Goal: Transaction & Acquisition: Purchase product/service

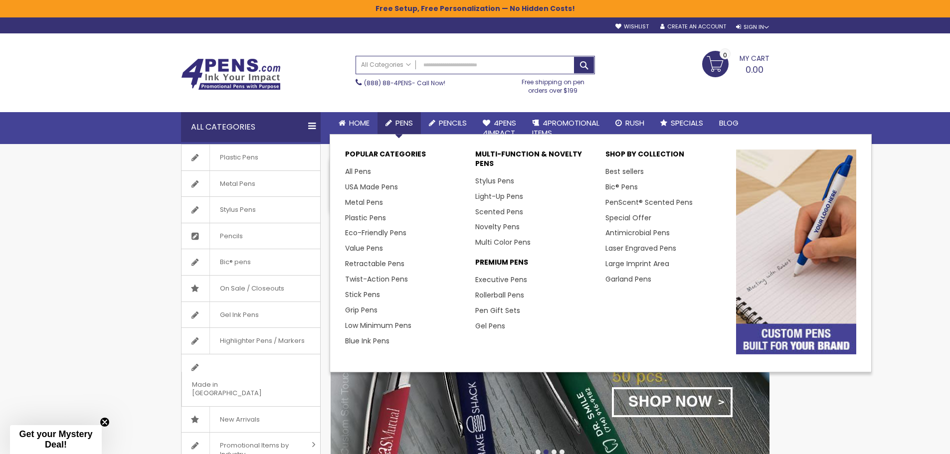
click at [398, 125] on span "Pens" at bounding box center [403, 123] width 17 height 10
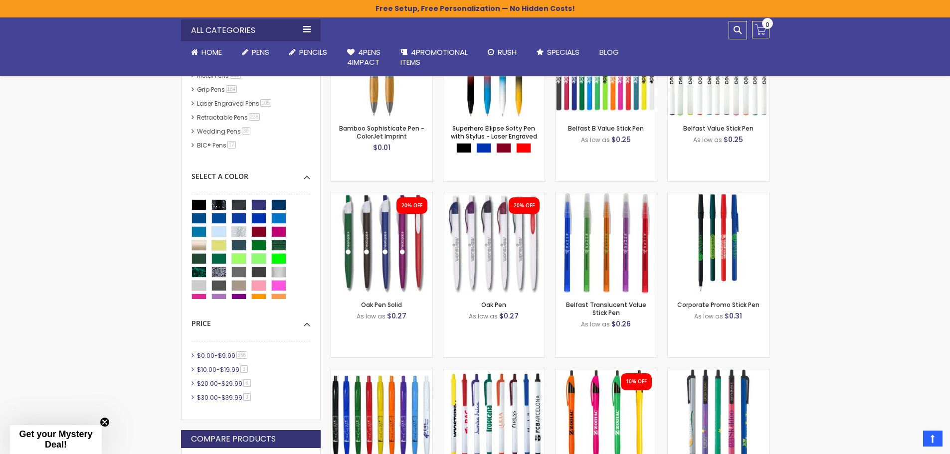
scroll to position [217, 0]
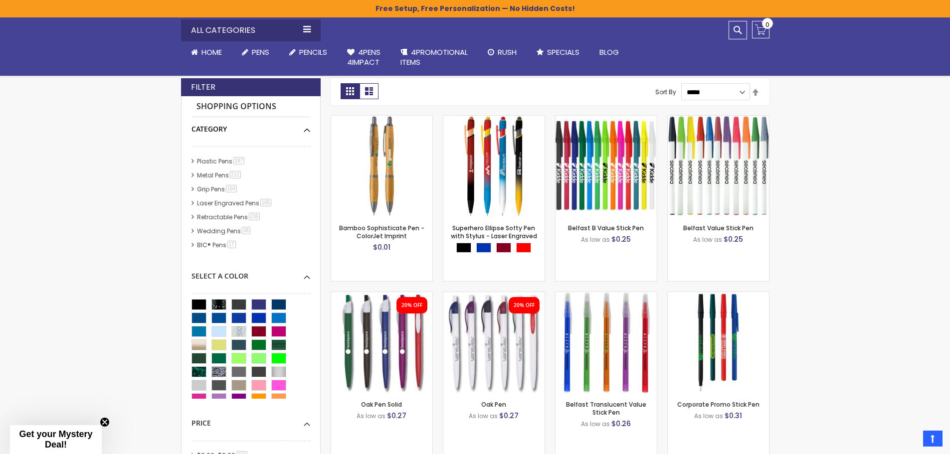
click at [306, 132] on div "Category" at bounding box center [250, 125] width 119 height 17
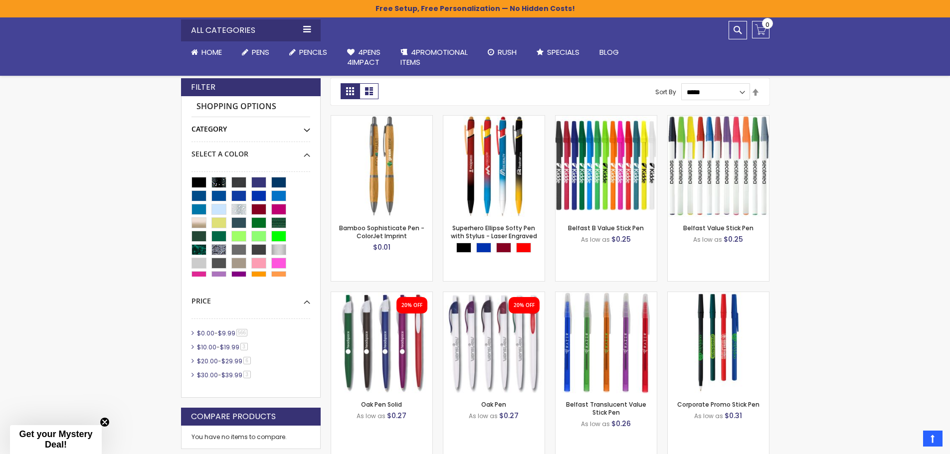
click at [306, 132] on div "Category" at bounding box center [250, 125] width 119 height 17
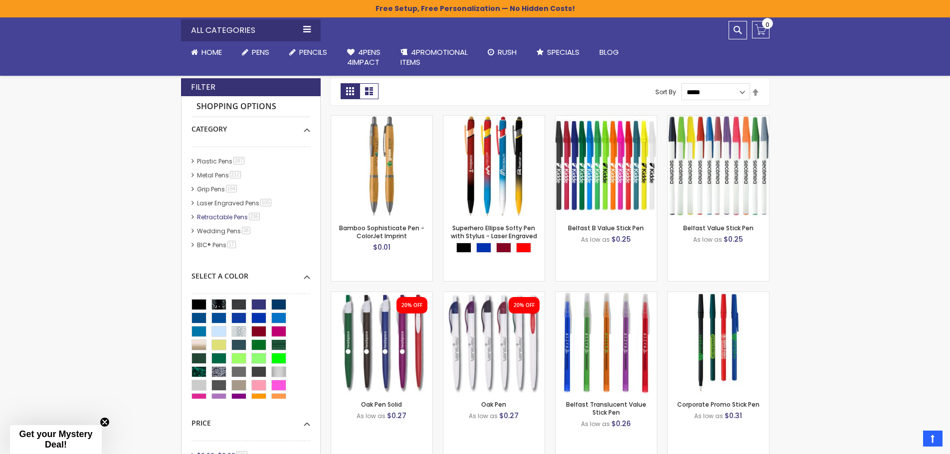
click at [238, 219] on link "Retractable Pens 236 item" at bounding box center [228, 217] width 69 height 8
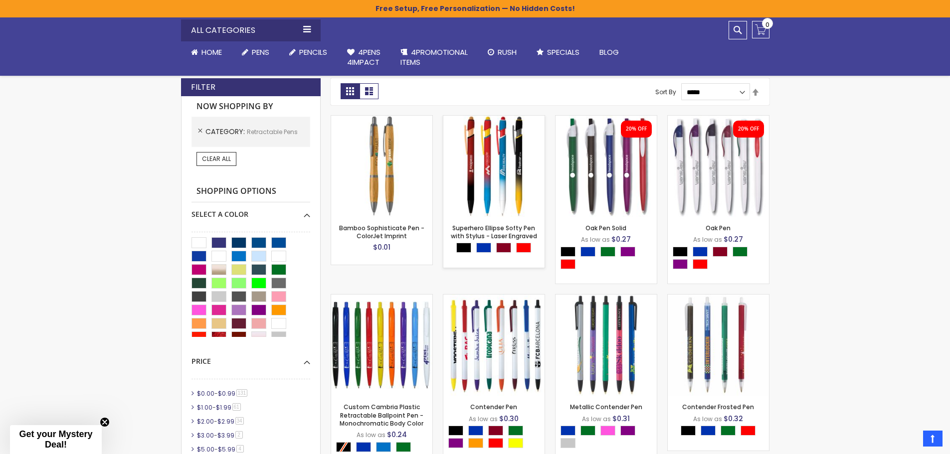
click at [502, 200] on div "Out of stock" at bounding box center [493, 196] width 101 height 8
click at [509, 232] on link "Superhero Ellipse Softy Pen with Stylus - Laser Engraved" at bounding box center [494, 232] width 86 height 16
click at [379, 236] on link "Bamboo Sophisticate Pen - ColorJet Imprint" at bounding box center [381, 232] width 85 height 16
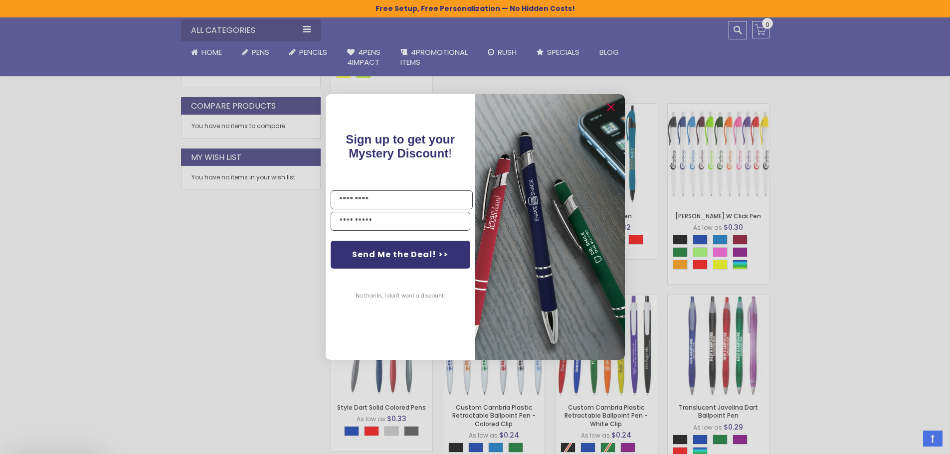
scroll to position [666, 0]
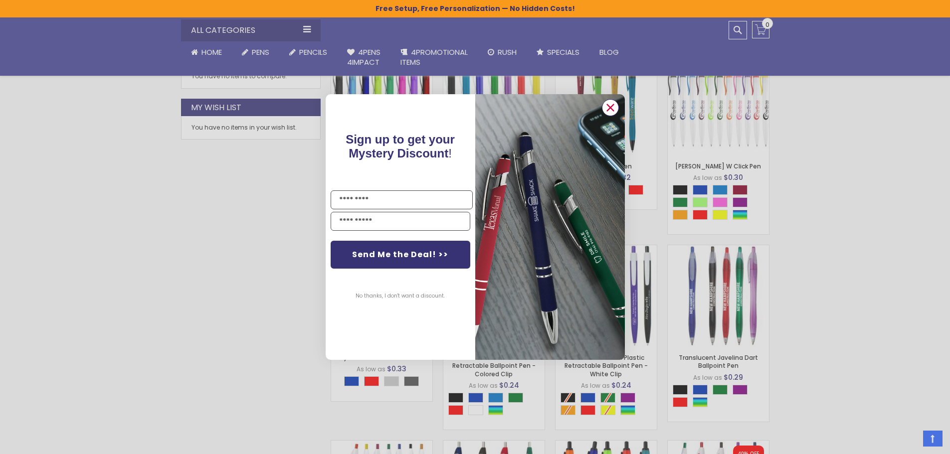
click at [613, 111] on icon "Close dialog" at bounding box center [610, 107] width 6 height 6
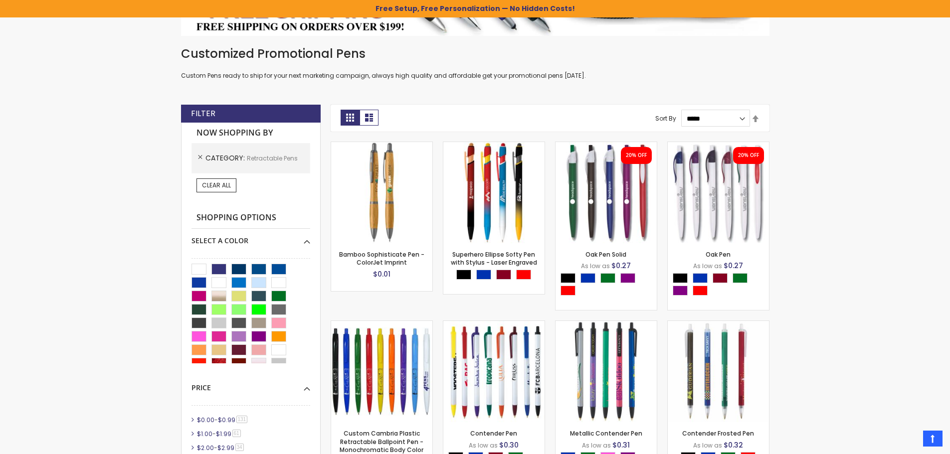
scroll to position [0, 0]
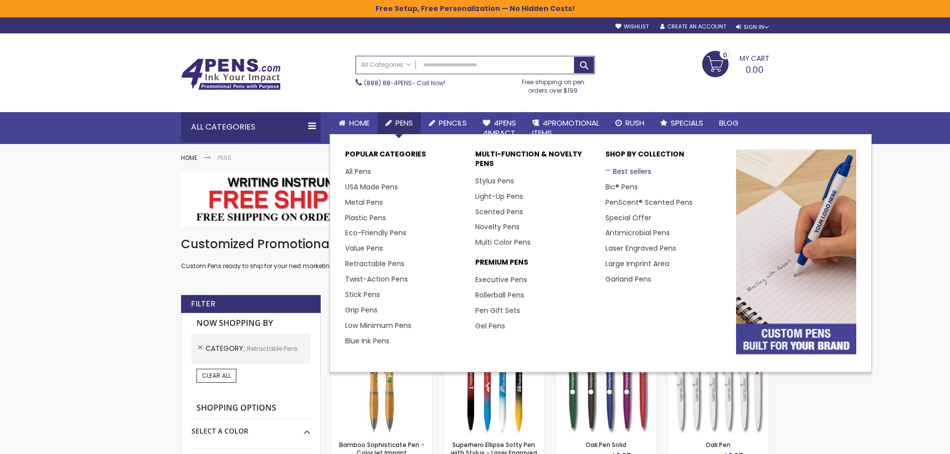
click at [630, 173] on link "Best sellers" at bounding box center [628, 172] width 46 height 10
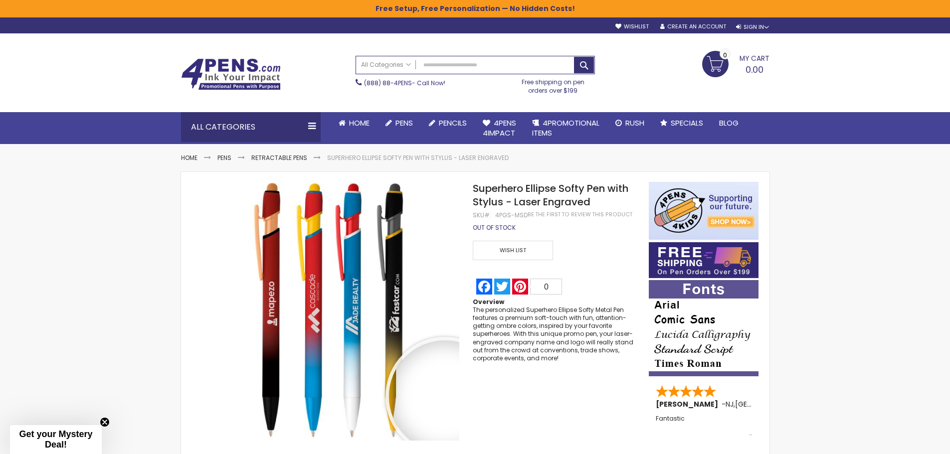
scroll to position [100, 0]
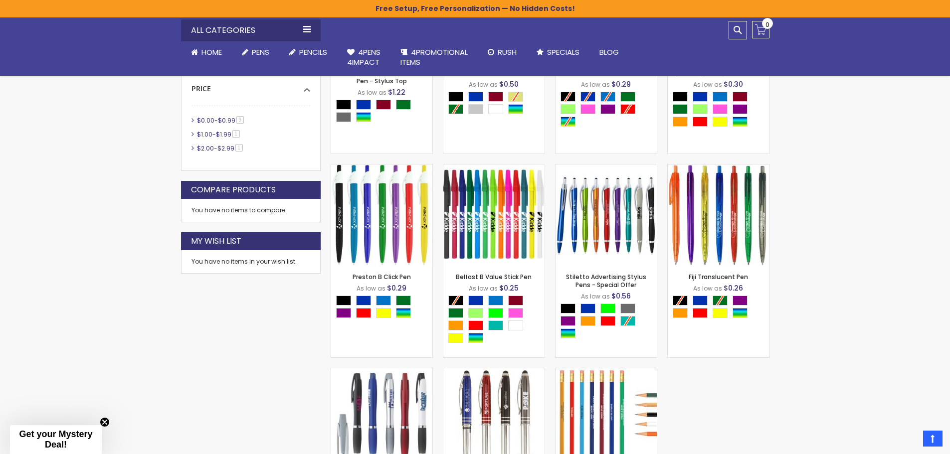
scroll to position [349, 0]
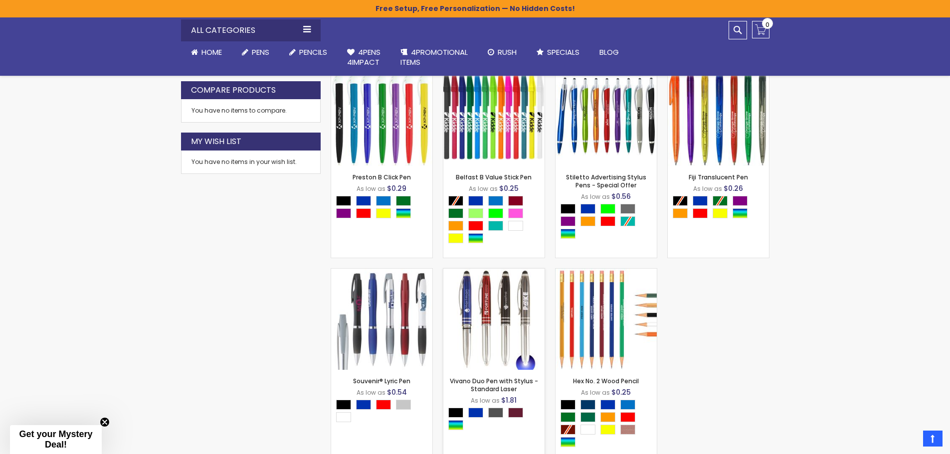
click at [516, 317] on img at bounding box center [493, 319] width 101 height 101
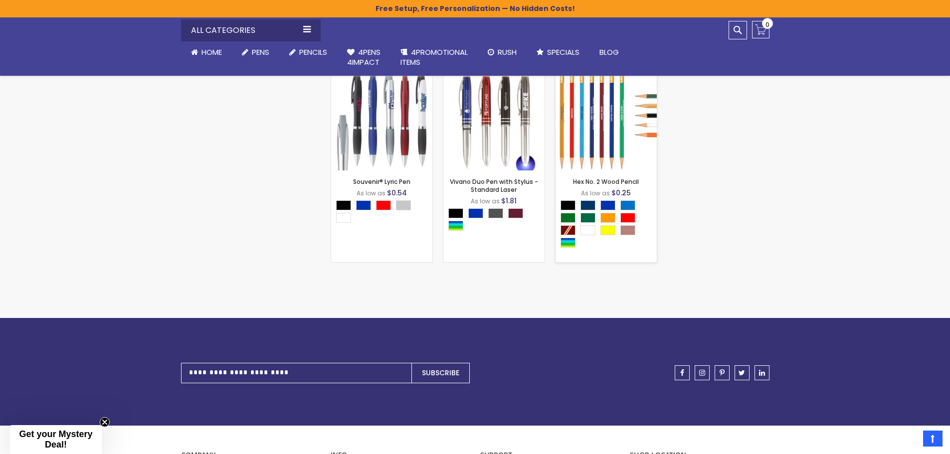
scroll to position [648, 0]
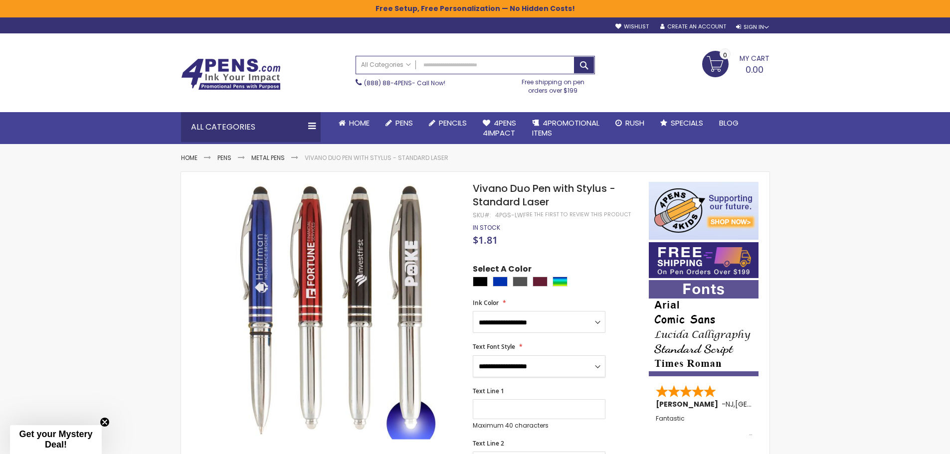
click at [593, 369] on select "**********" at bounding box center [539, 367] width 133 height 22
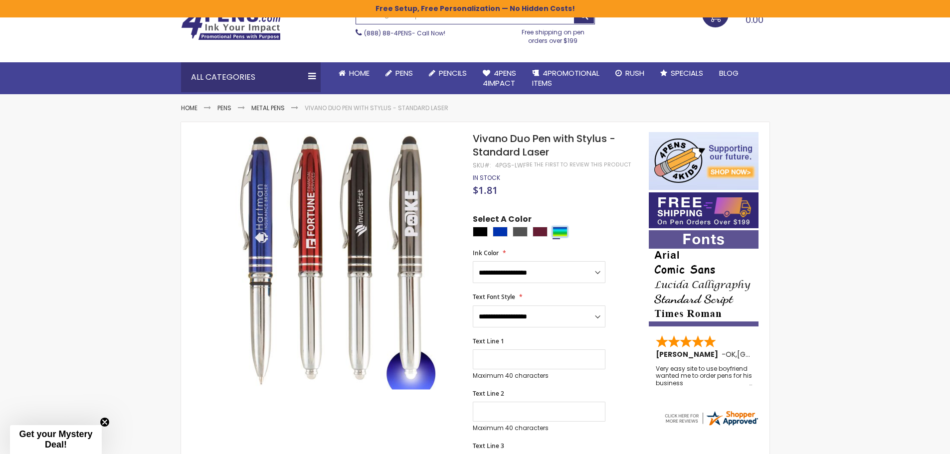
click at [557, 233] on div "Assorted" at bounding box center [560, 232] width 15 height 10
type input "****"
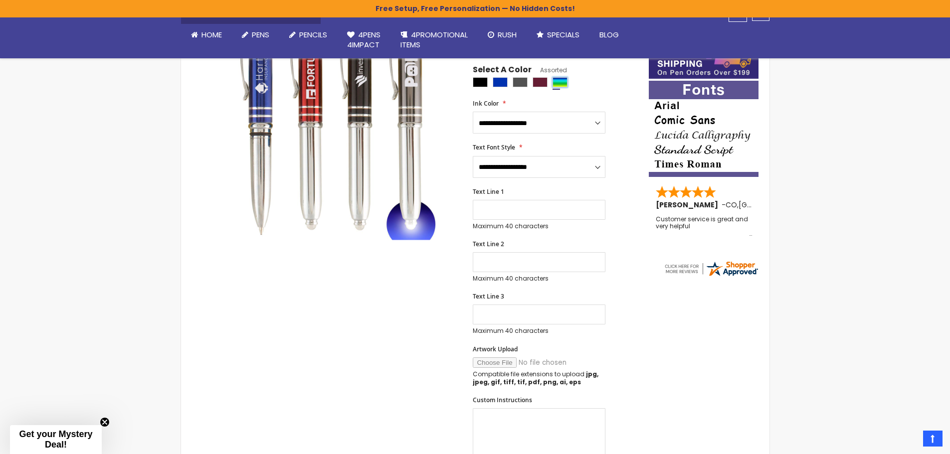
scroll to position [249, 0]
